Goal: Task Accomplishment & Management: Manage account settings

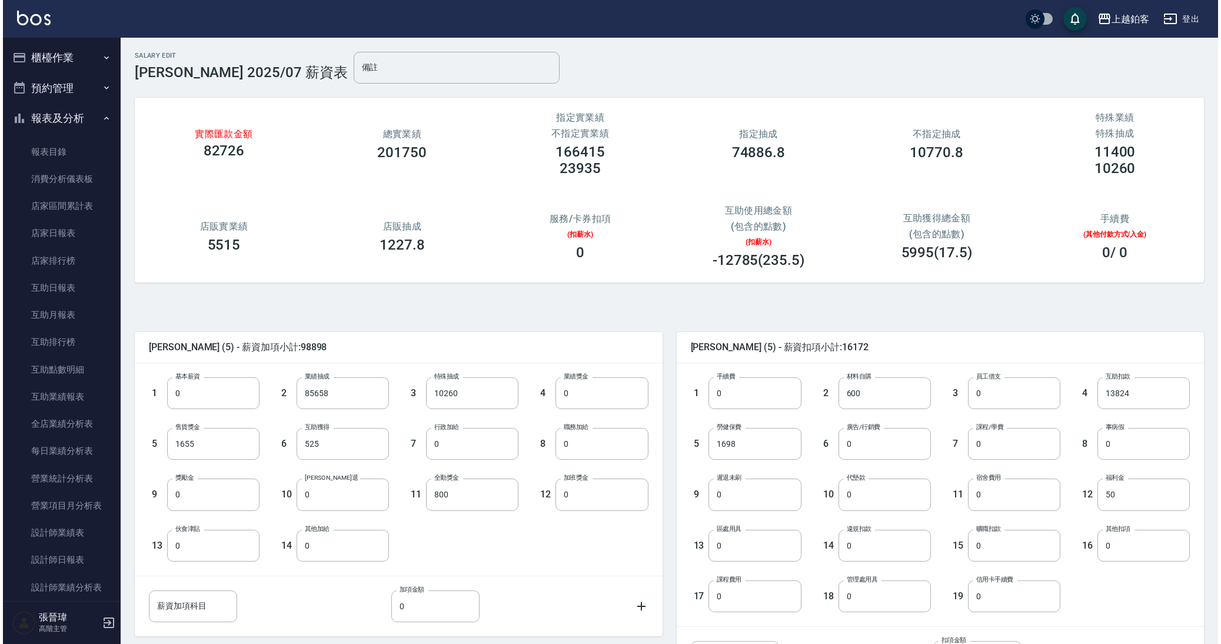
scroll to position [925, 0]
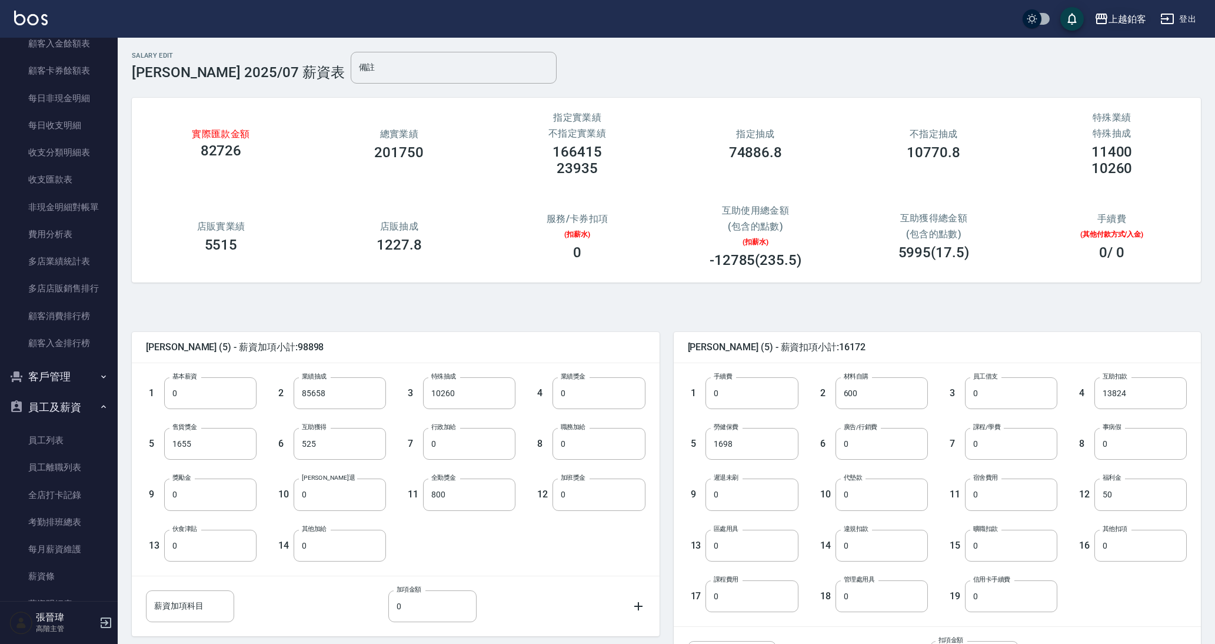
click at [1127, 24] on div "上越鉑客" at bounding box center [1128, 19] width 38 height 15
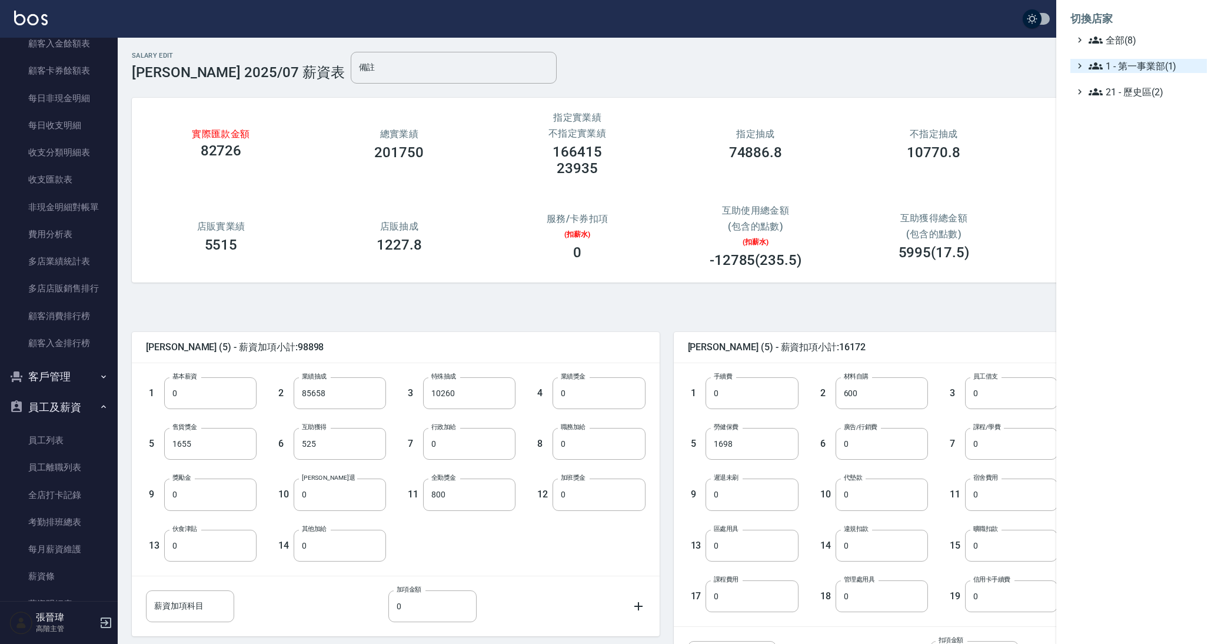
click at [1108, 63] on span "1 - 第一事業部(1)" at bounding box center [1146, 66] width 114 height 14
click at [1147, 77] on span "1.08 - 張晉瑋(6)" at bounding box center [1152, 80] width 102 height 14
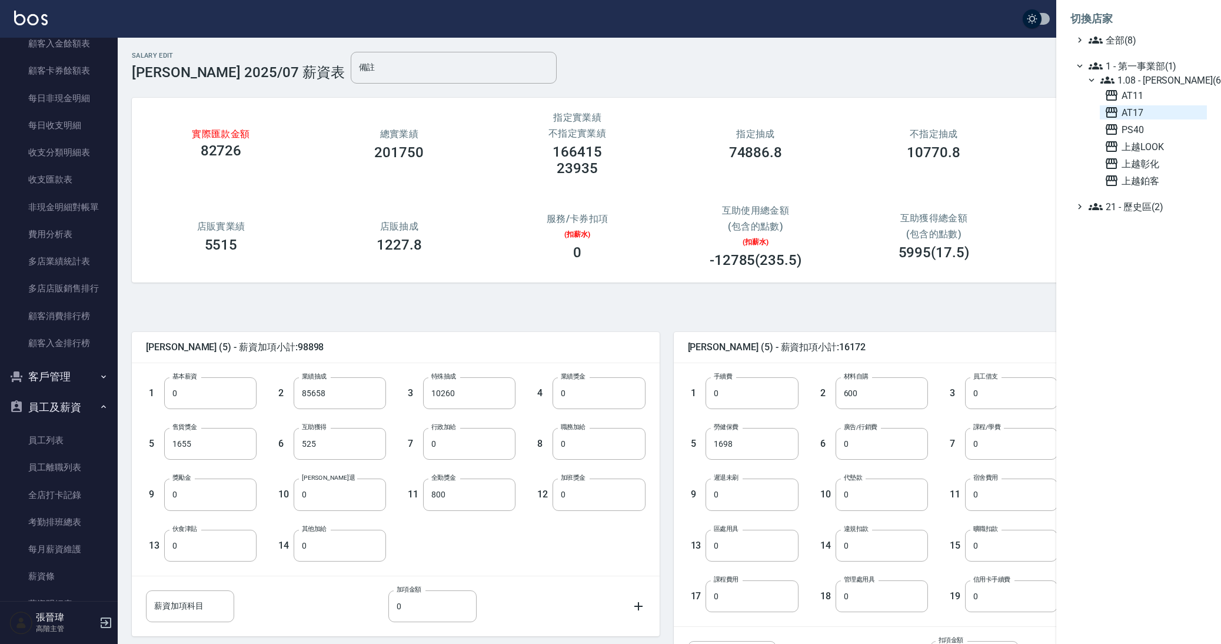
click at [1133, 108] on span "AT17" at bounding box center [1154, 112] width 98 height 14
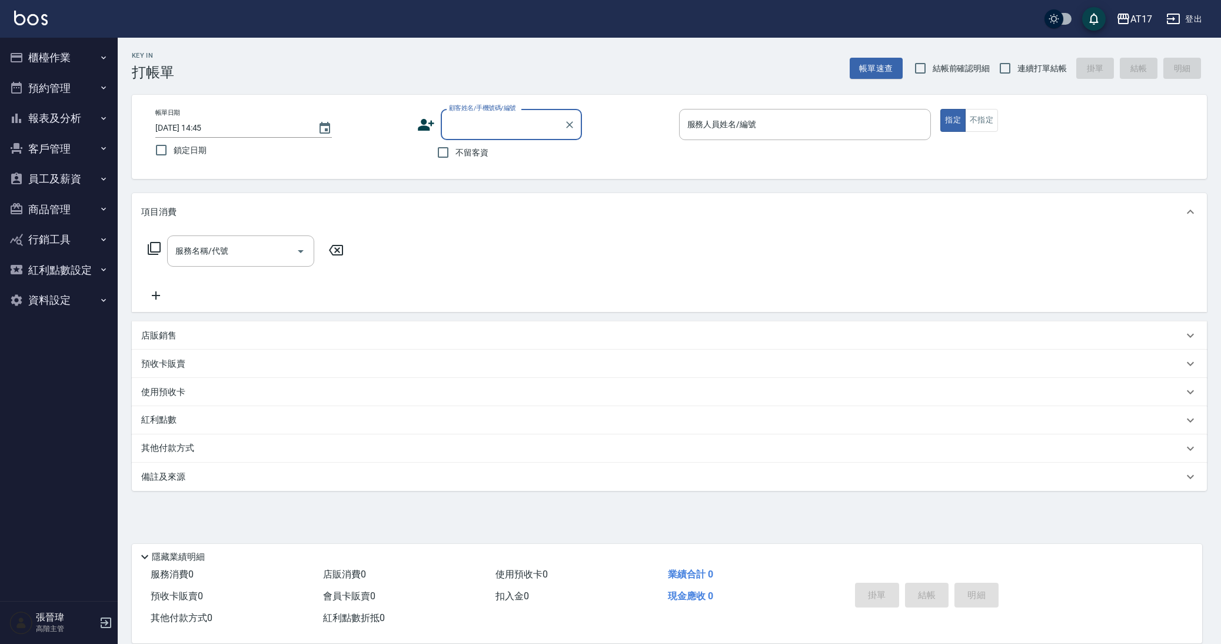
click at [41, 181] on button "員工及薪資" at bounding box center [59, 179] width 108 height 31
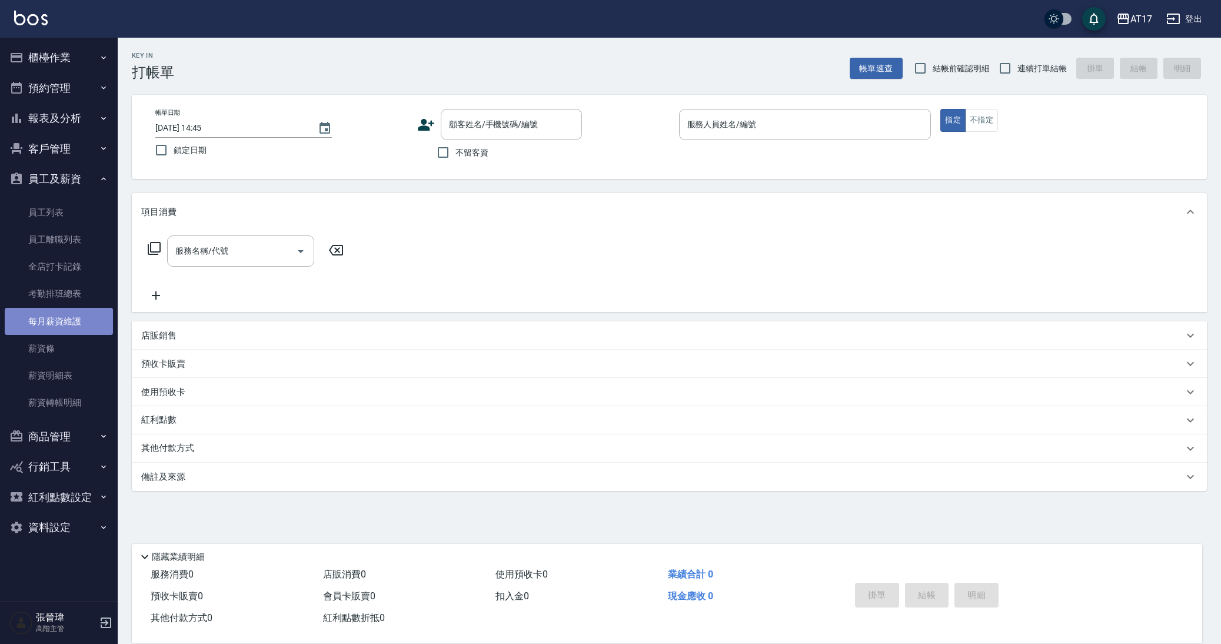
click at [69, 318] on link "每月薪資維護" at bounding box center [59, 321] width 108 height 27
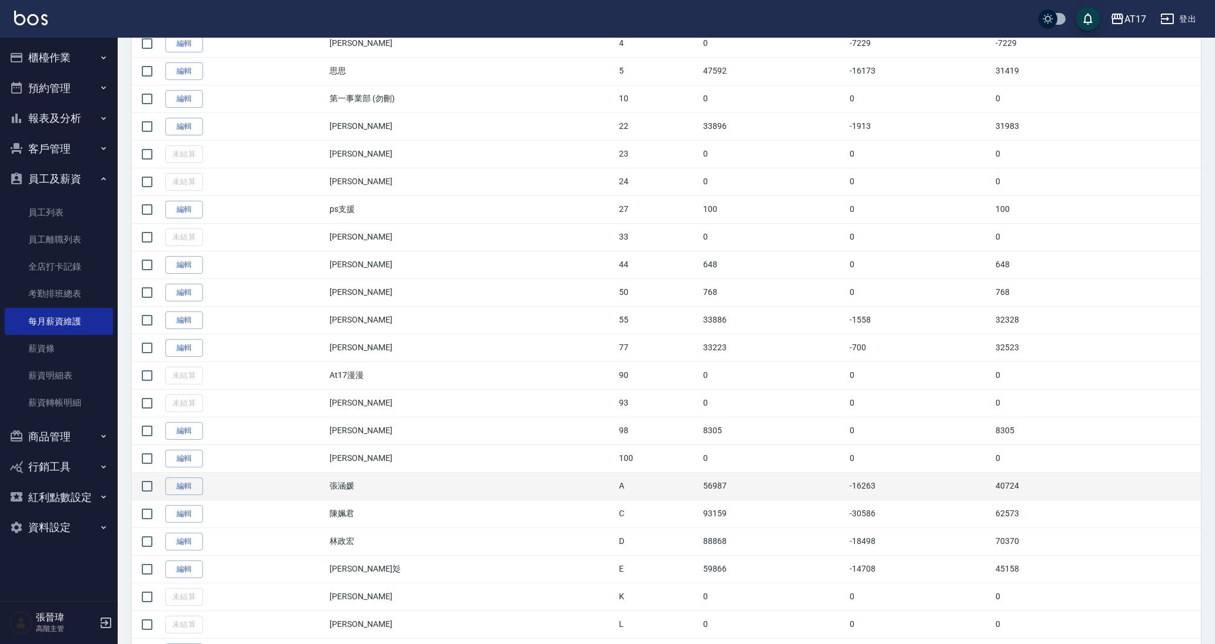
scroll to position [288, 0]
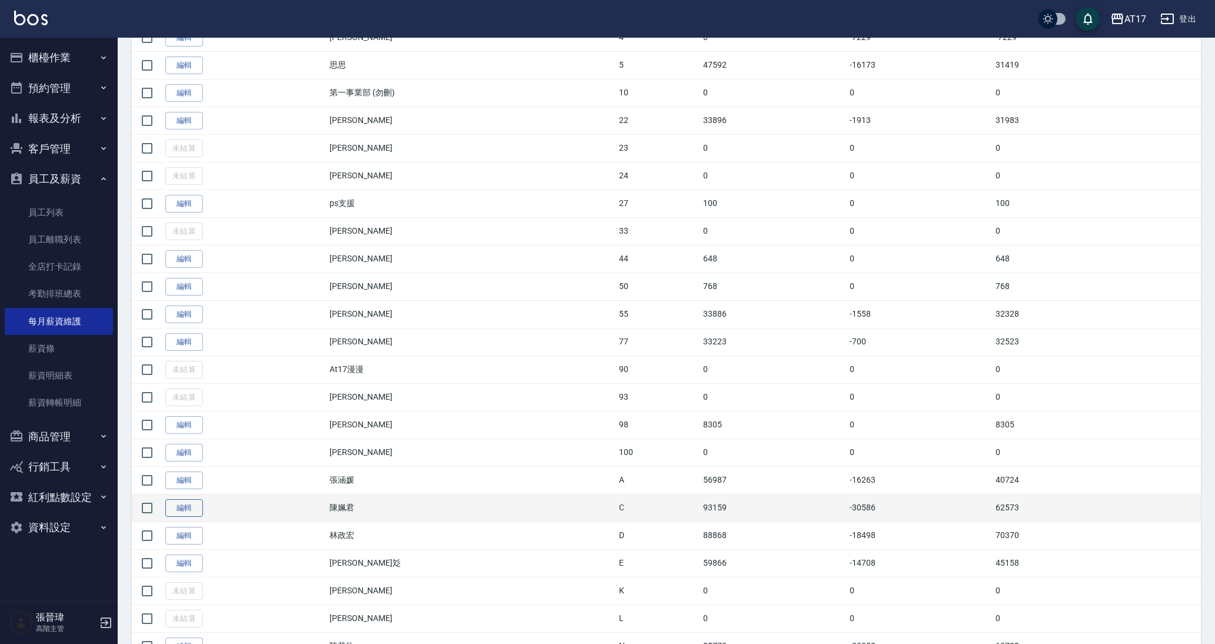
click at [184, 509] on link "編輯" at bounding box center [184, 508] width 38 height 18
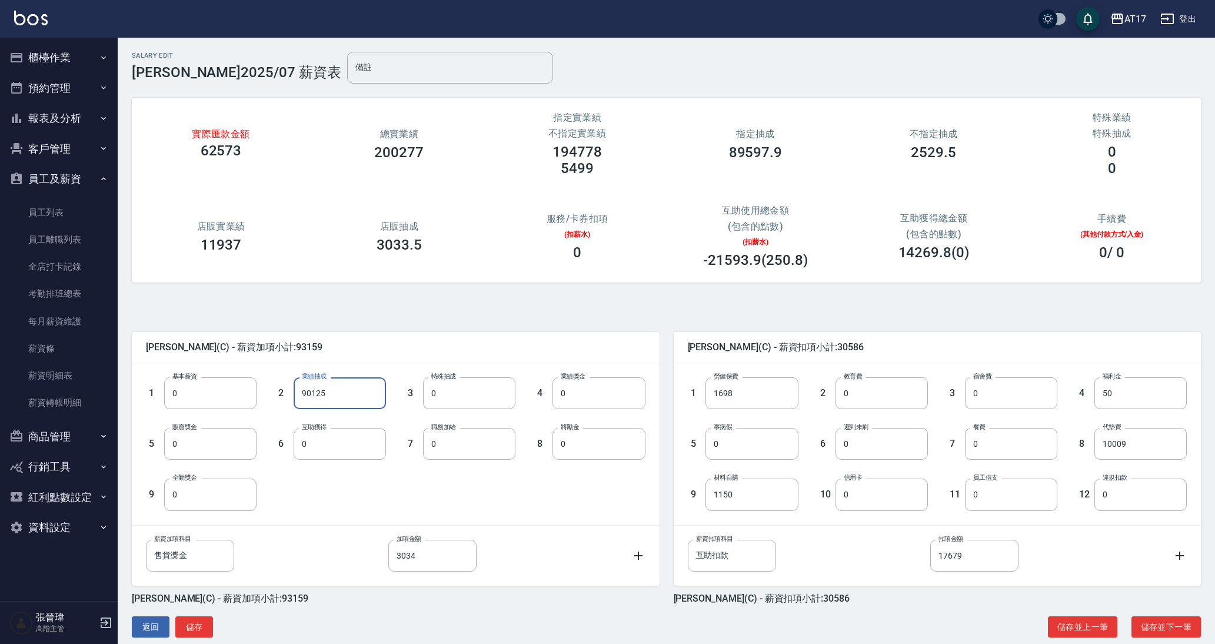
click at [330, 394] on input "90125" at bounding box center [340, 393] width 92 height 32
type input "92128"
click at [966, 551] on input "17679" at bounding box center [975, 556] width 88 height 32
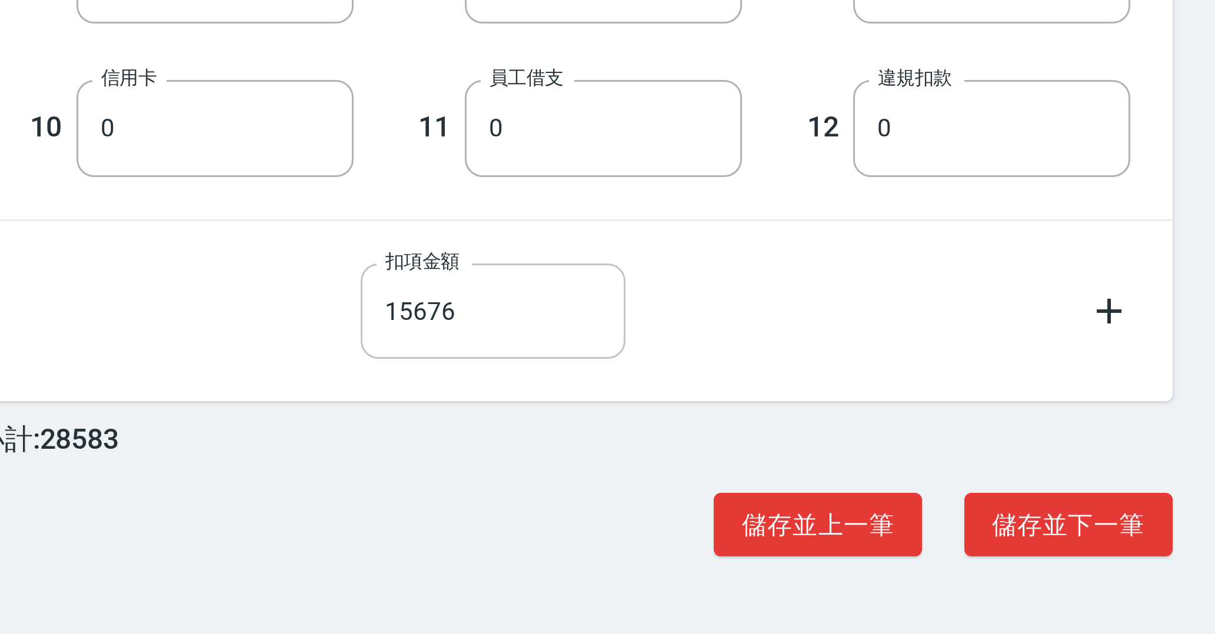
scroll to position [29, 0]
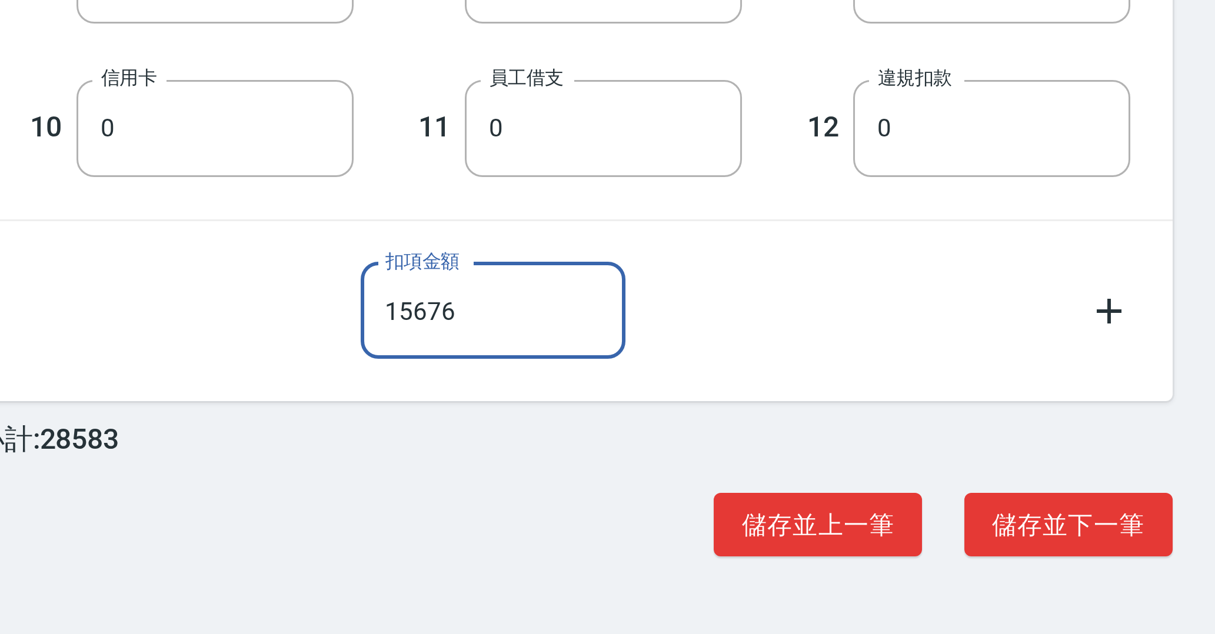
click at [931, 511] on input "15676" at bounding box center [975, 527] width 88 height 32
type input "19686"
click at [1132, 587] on button "儲存並下一筆" at bounding box center [1166, 598] width 69 height 22
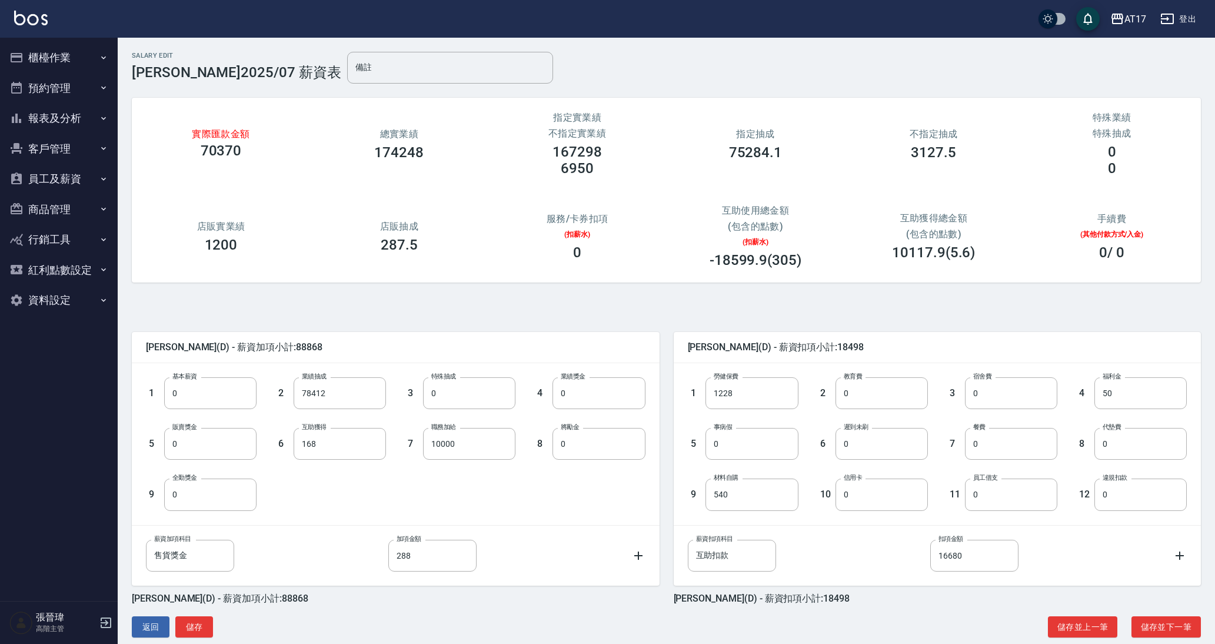
click at [36, 182] on button "員工及薪資" at bounding box center [59, 179] width 108 height 31
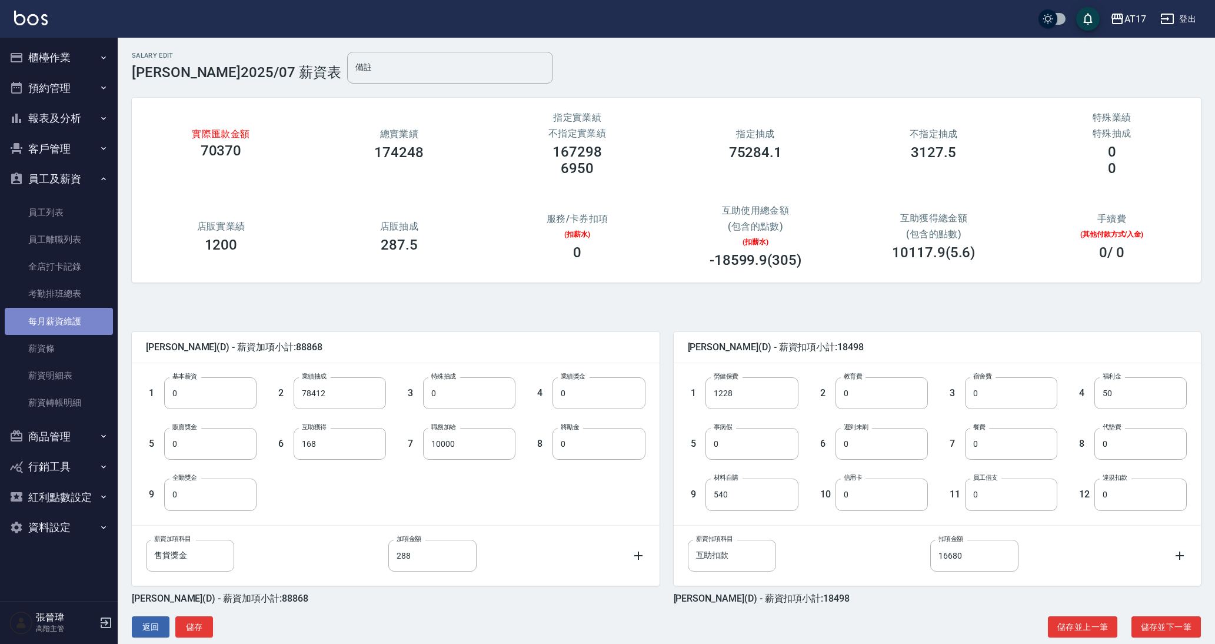
click at [64, 322] on link "每月薪資維護" at bounding box center [59, 321] width 108 height 27
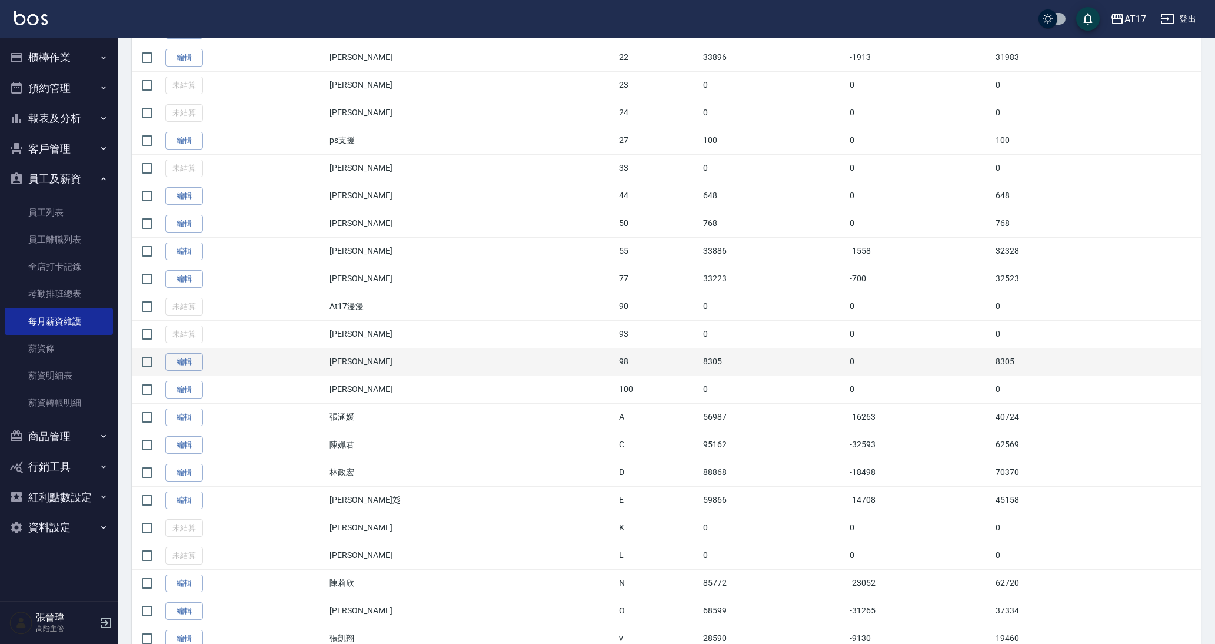
scroll to position [354, 0]
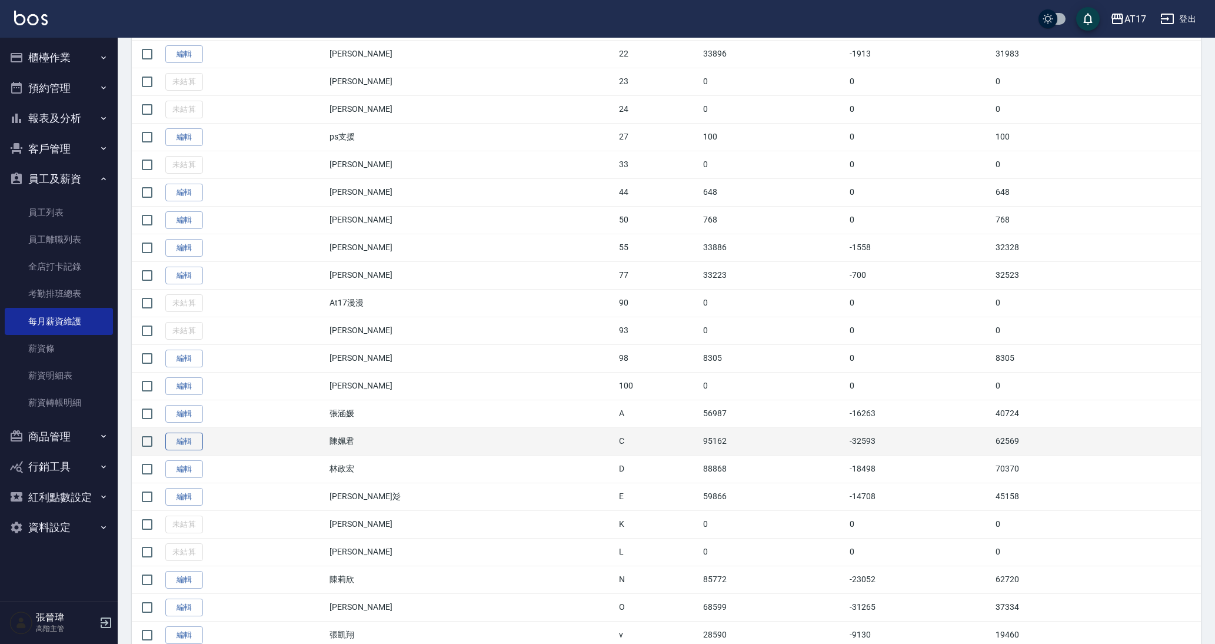
click at [201, 438] on link "編輯" at bounding box center [184, 442] width 38 height 18
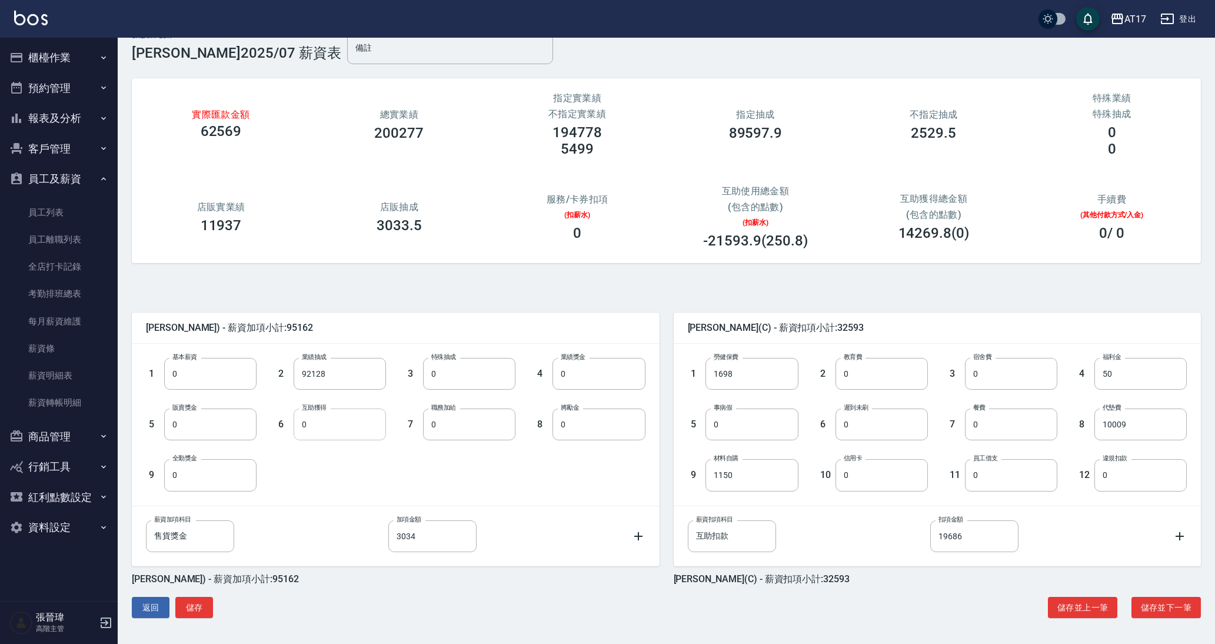
scroll to position [19, 0]
click at [981, 539] on input "19686" at bounding box center [975, 536] width 88 height 32
type input "19682"
click at [184, 604] on button "儲存" at bounding box center [194, 608] width 38 height 22
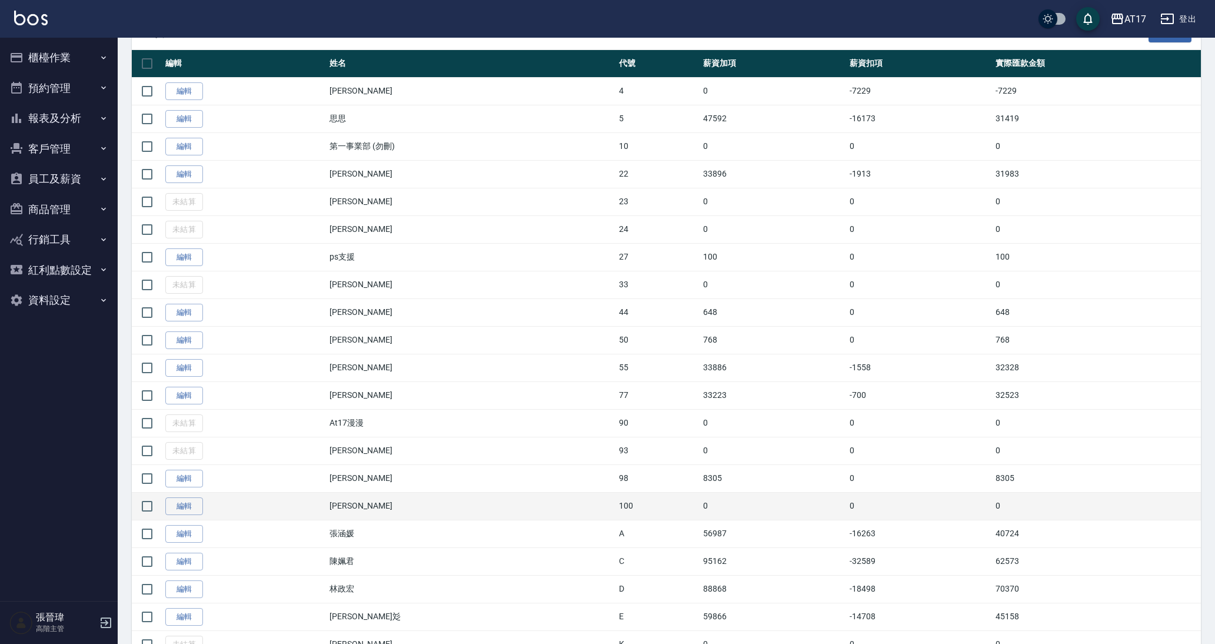
scroll to position [235, 0]
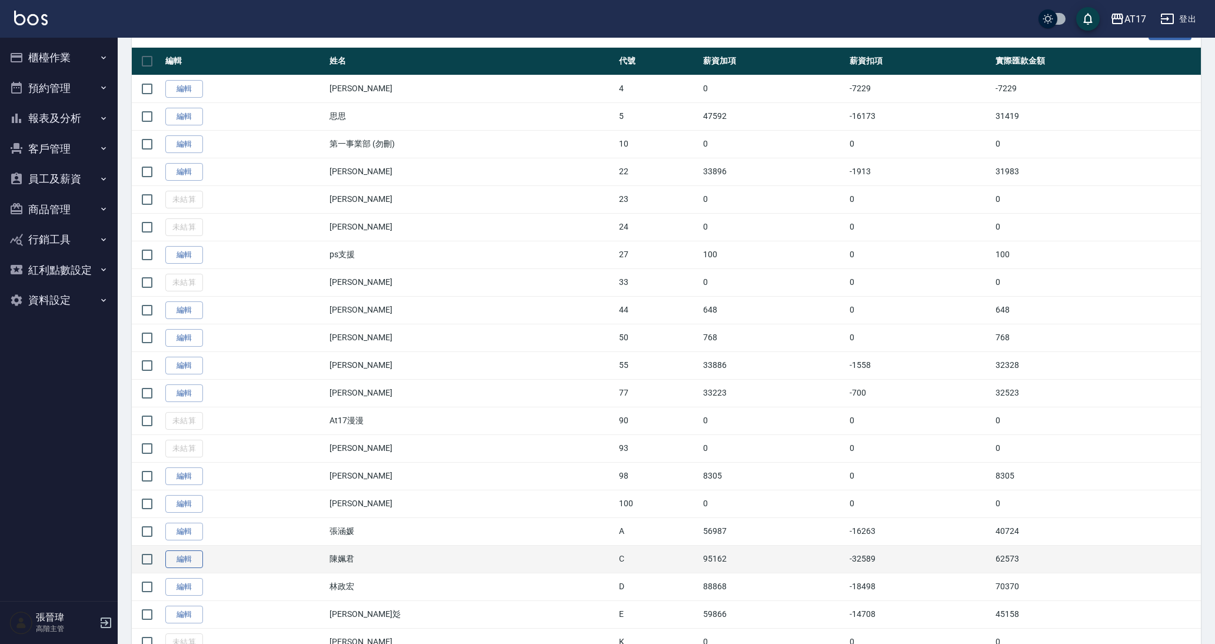
click at [192, 565] on link "編輯" at bounding box center [184, 559] width 38 height 18
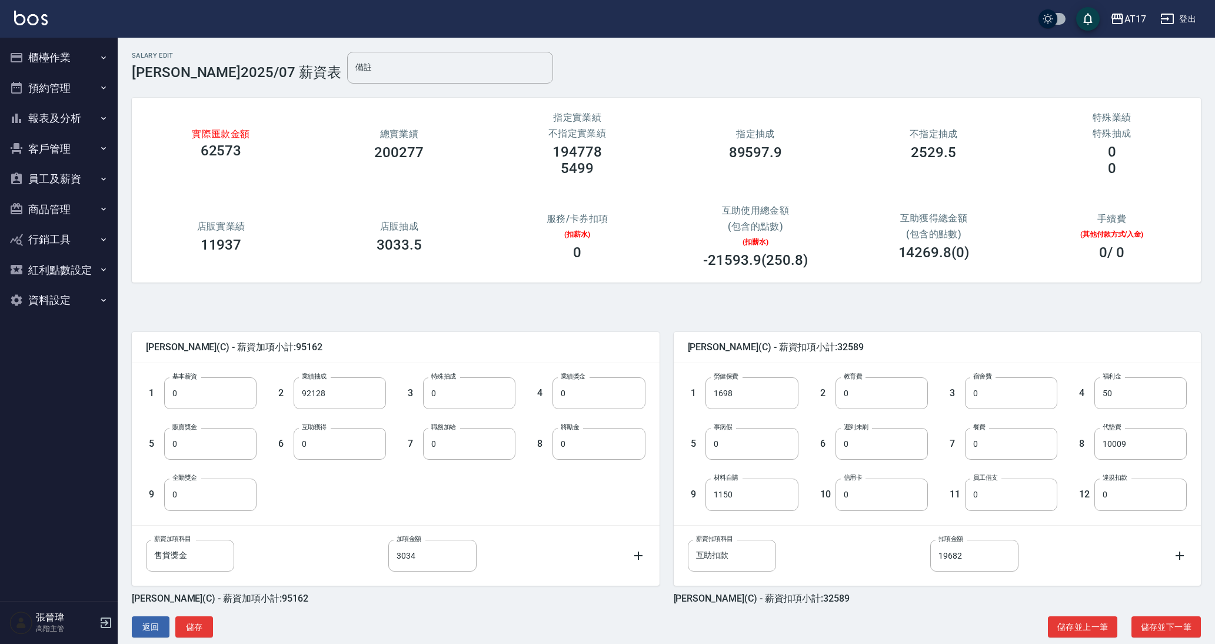
click at [354, 503] on div "1 基本薪資 0 基本薪資 2 業績抽成 92128 業績抽成 3 特殊抽成 0 特殊抽成 4 業績獎金 0 業績獎金 5 販賣獎金 0 販賣獎金 6 互助獲…" at bounding box center [386, 434] width 519 height 152
click at [55, 177] on button "員工及薪資" at bounding box center [59, 179] width 108 height 31
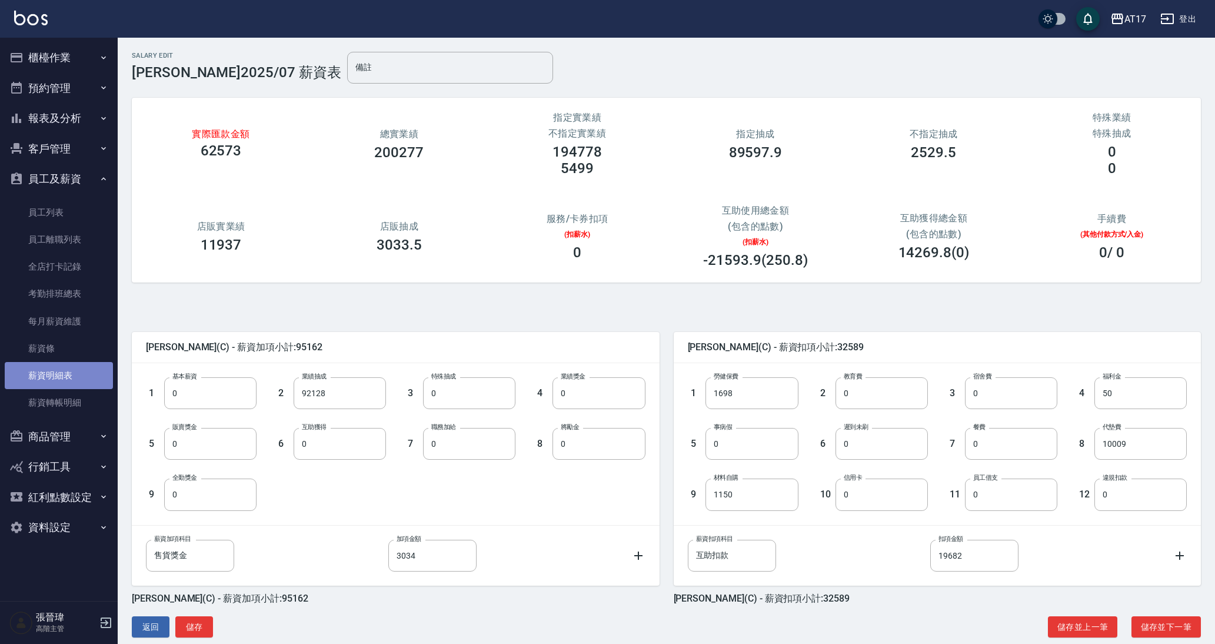
click at [52, 381] on link "薪資明細表" at bounding box center [59, 375] width 108 height 27
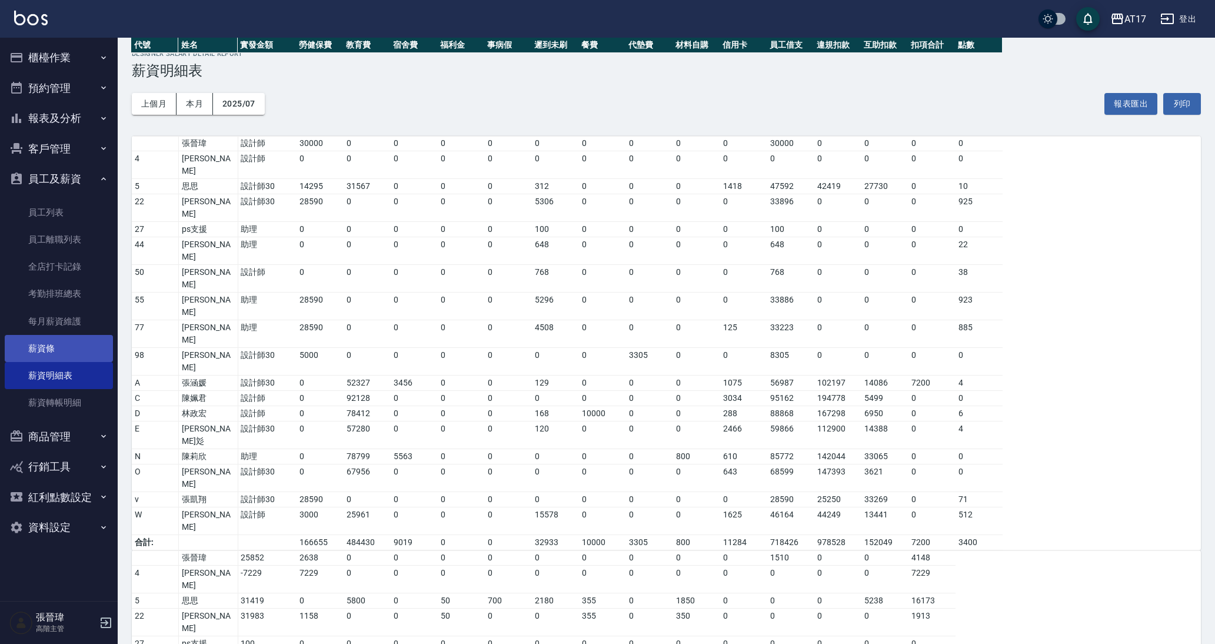
scroll to position [6, 1]
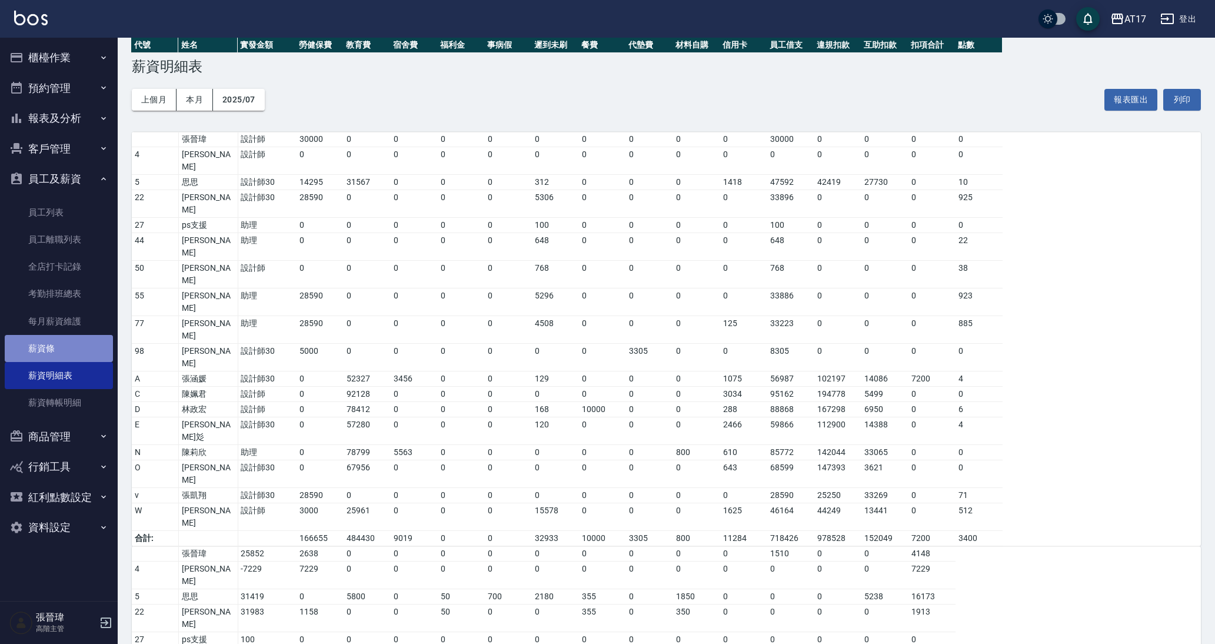
click at [91, 354] on link "薪資條" at bounding box center [59, 348] width 108 height 27
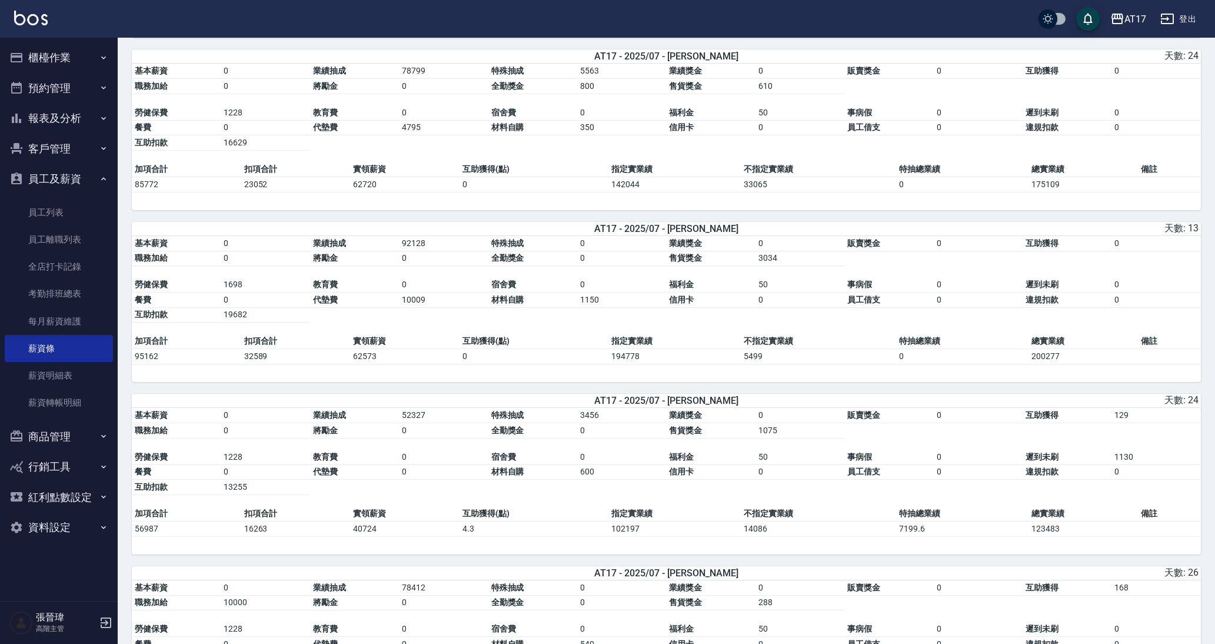
scroll to position [1488, 0]
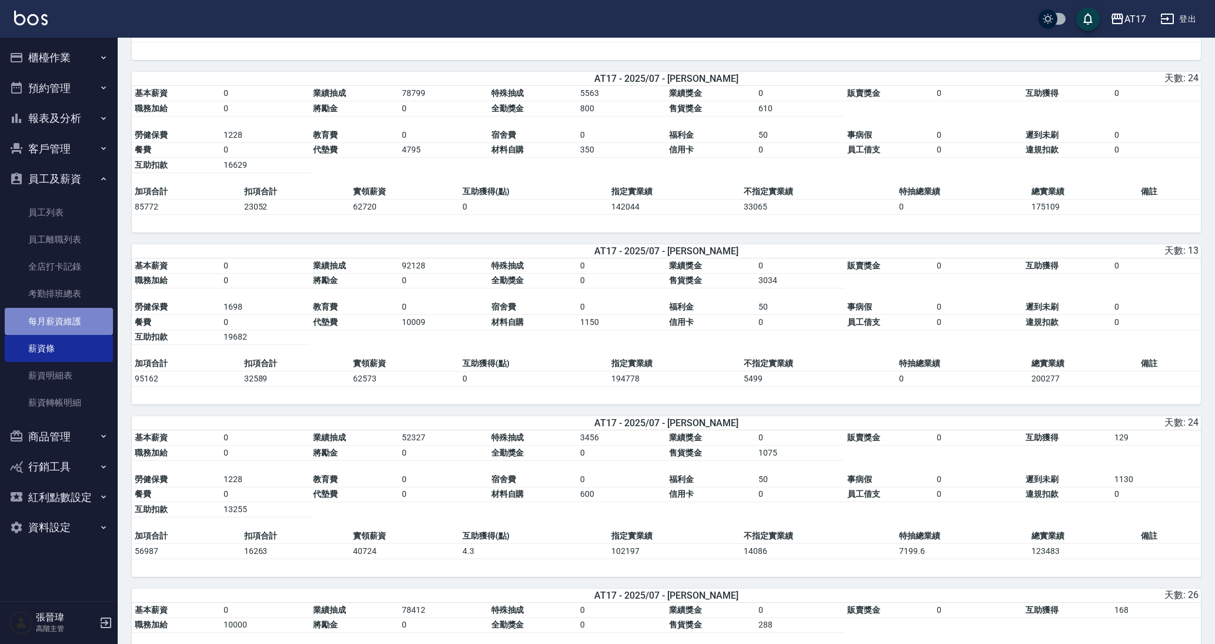
click at [89, 314] on link "每月薪資維護" at bounding box center [59, 321] width 108 height 27
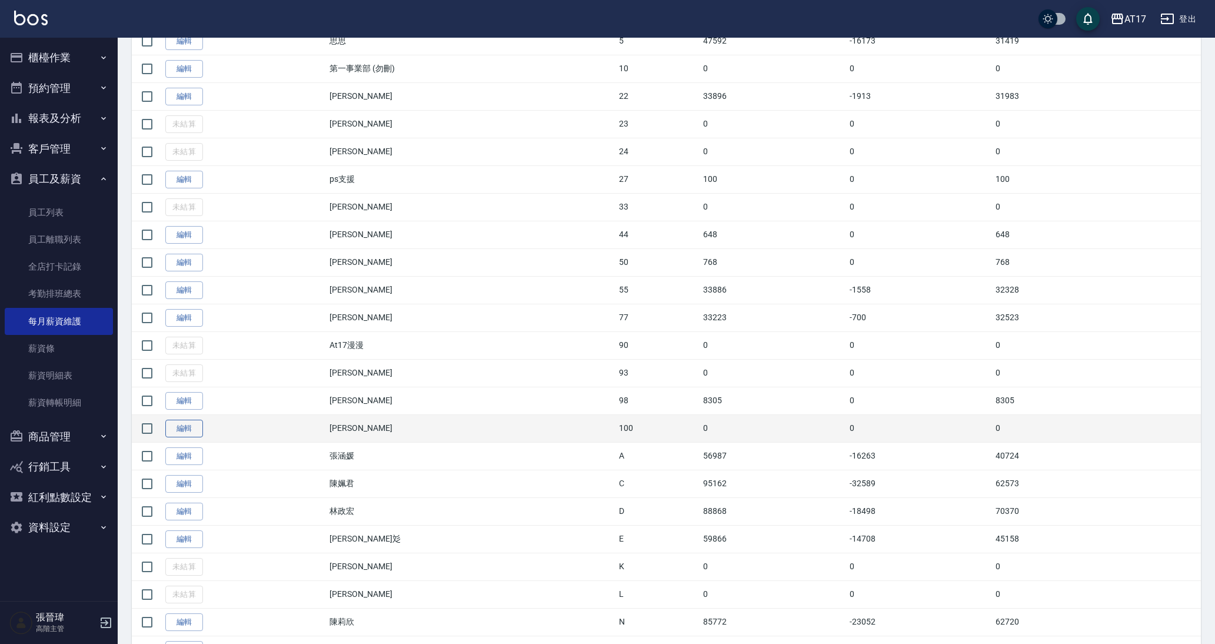
scroll to position [321, 0]
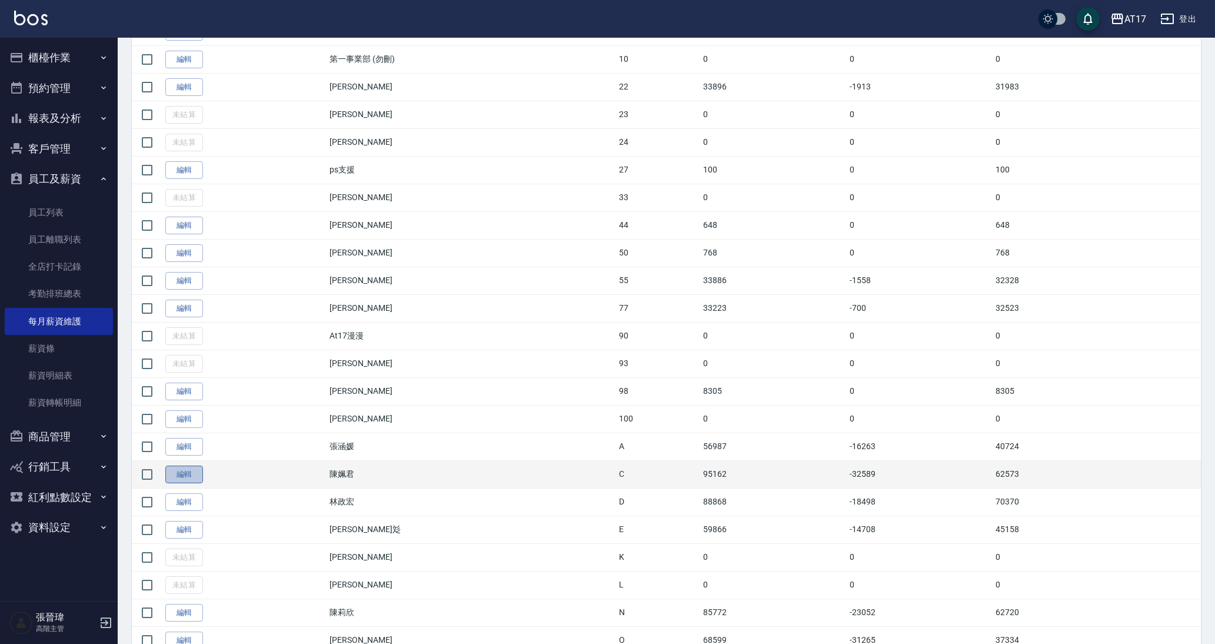
click at [188, 472] on link "編輯" at bounding box center [184, 475] width 38 height 18
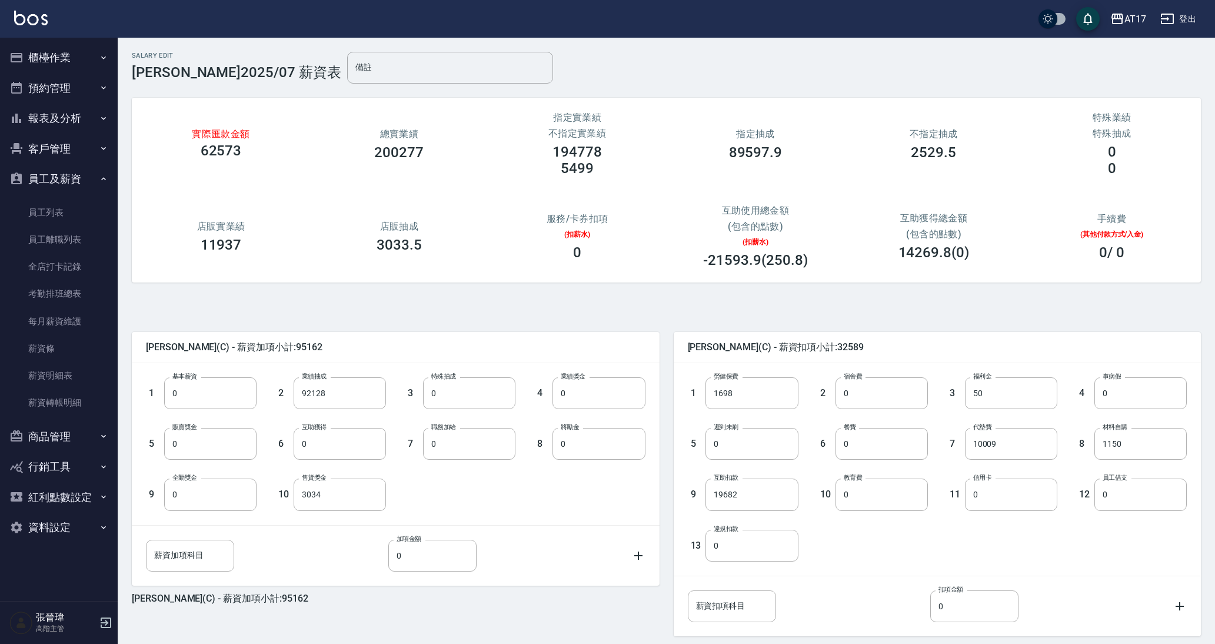
type input "50"
type input "0"
type input "10009"
type input "1150"
type input "19682"
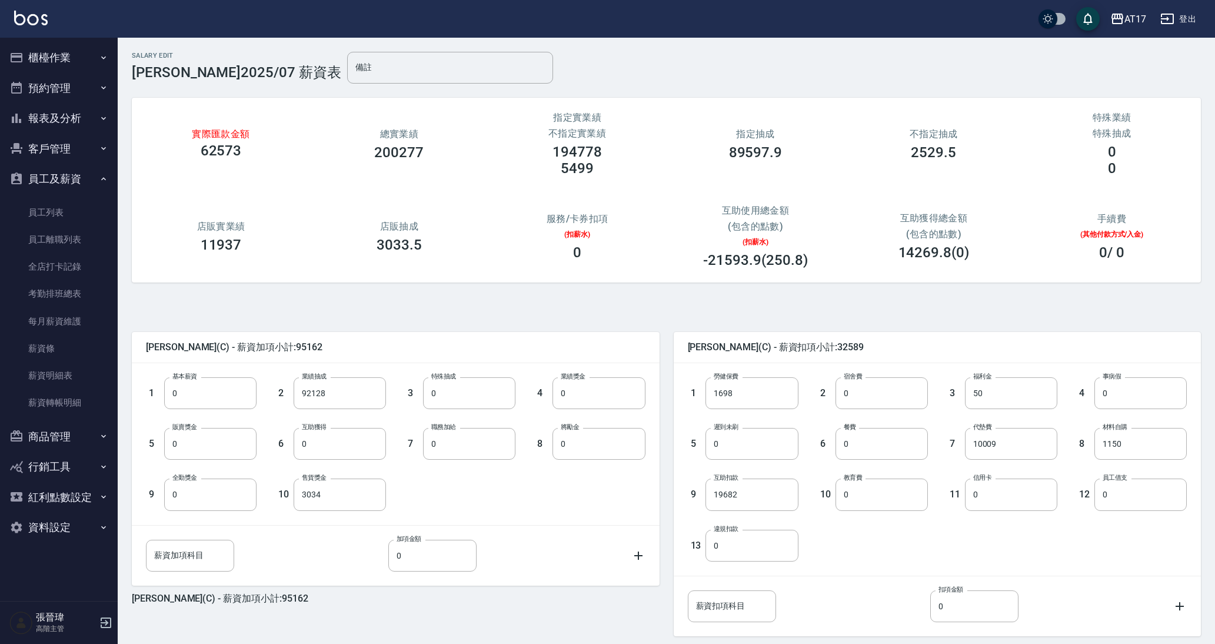
type input "0"
type input "50"
type input "0"
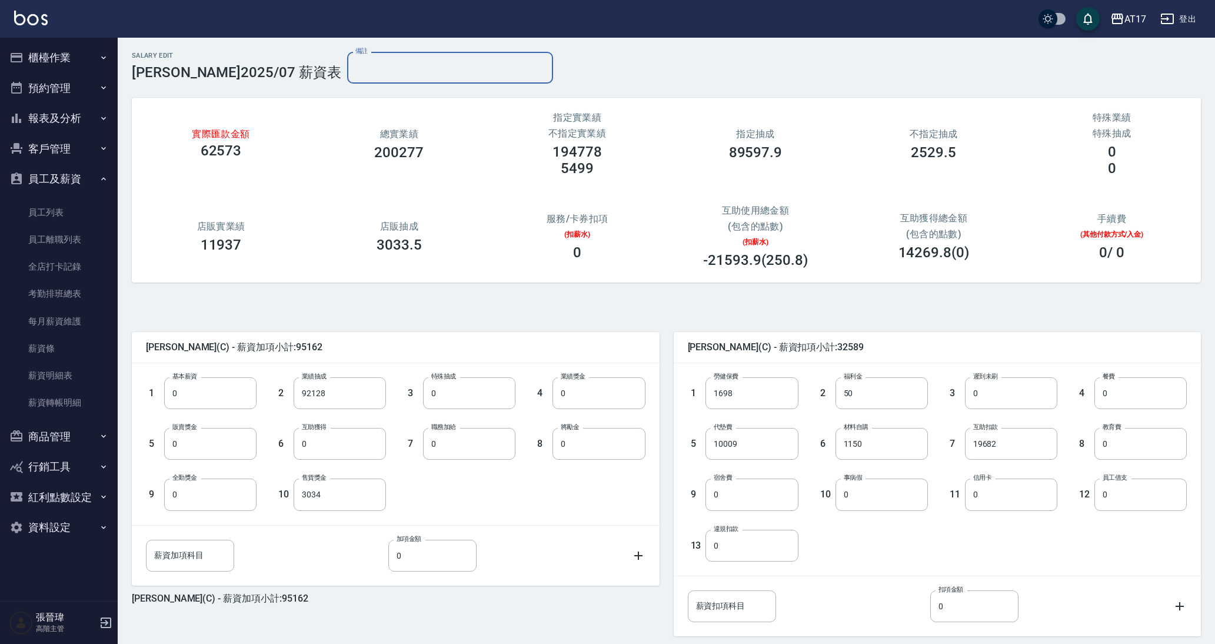
type input "0"
type input "10009"
type input "1150"
type input "19682"
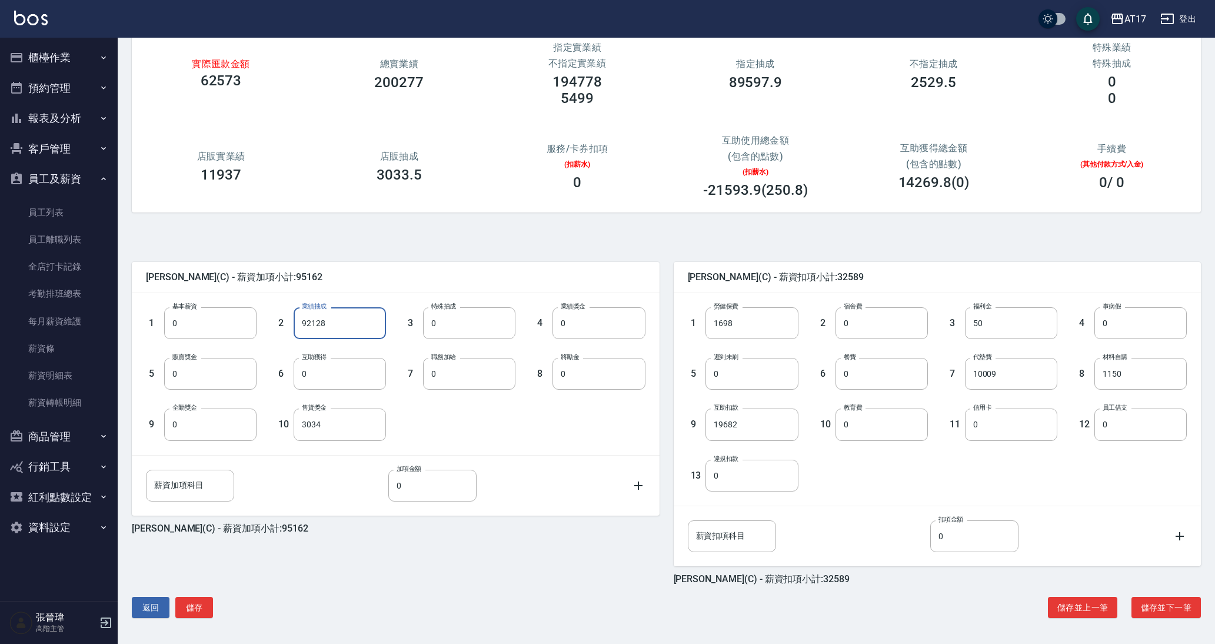
scroll to position [70, 0]
click at [174, 610] on div "返回 儲存" at bounding box center [172, 608] width 81 height 22
click at [211, 605] on button "儲存" at bounding box center [194, 608] width 38 height 22
